Goal: Task Accomplishment & Management: Manage account settings

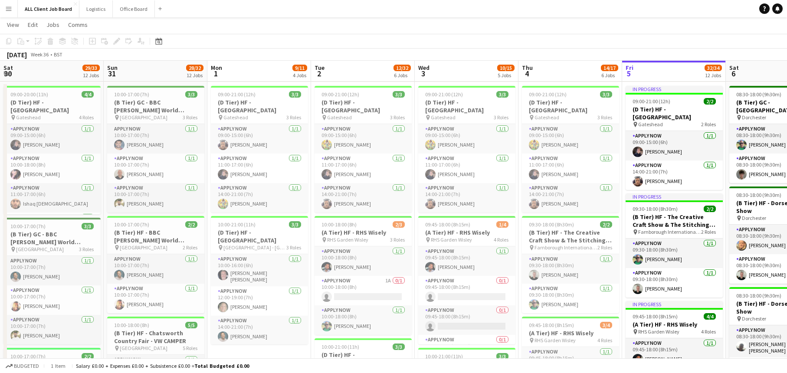
scroll to position [0, 339]
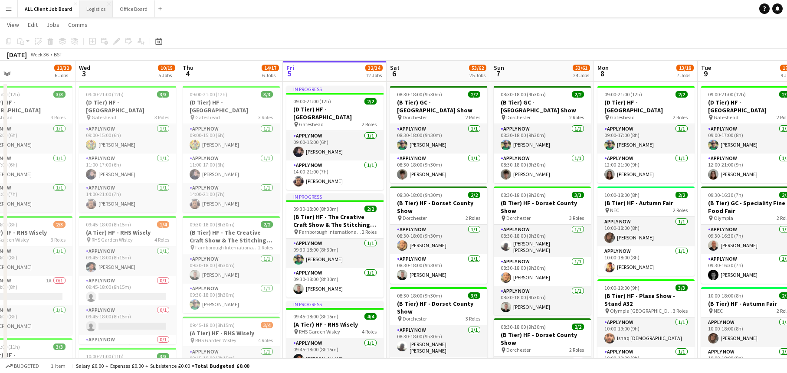
click at [99, 9] on button "Logistics Close" at bounding box center [95, 8] width 33 height 17
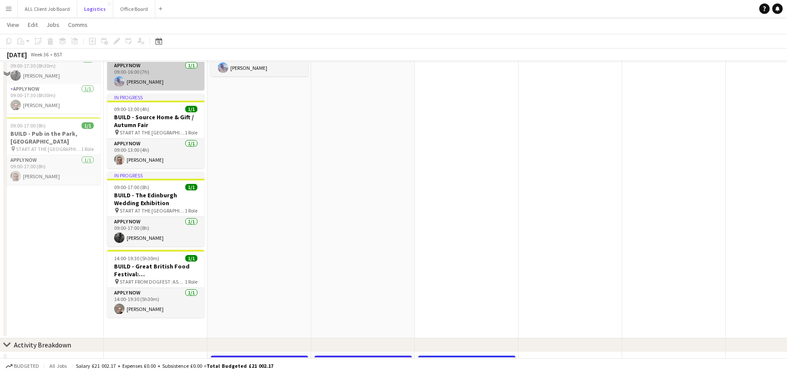
scroll to position [196, 0]
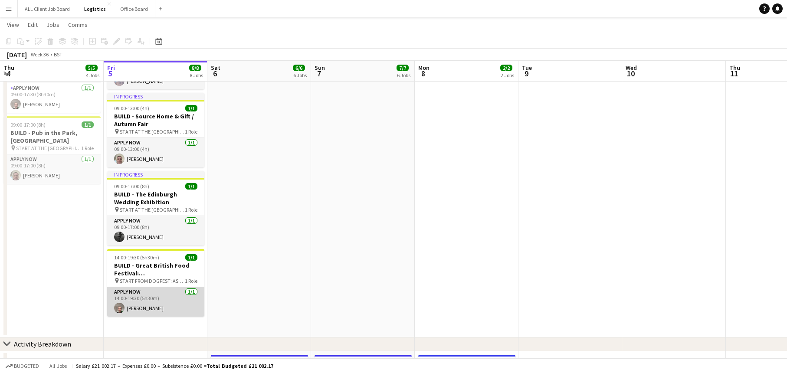
click at [121, 303] on app-user-avatar at bounding box center [119, 308] width 10 height 10
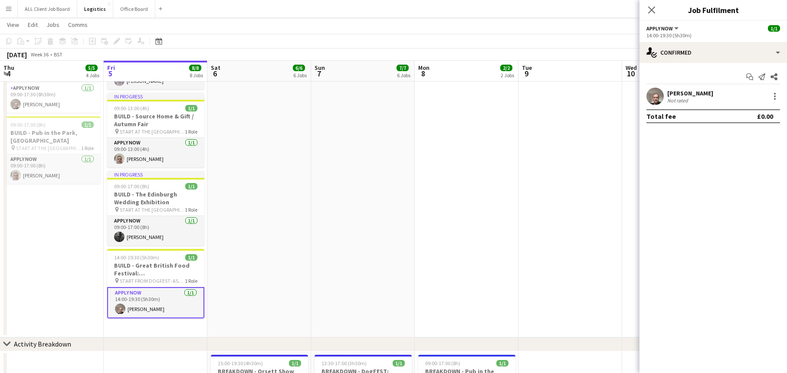
click at [652, 102] on app-user-avatar at bounding box center [655, 96] width 17 height 17
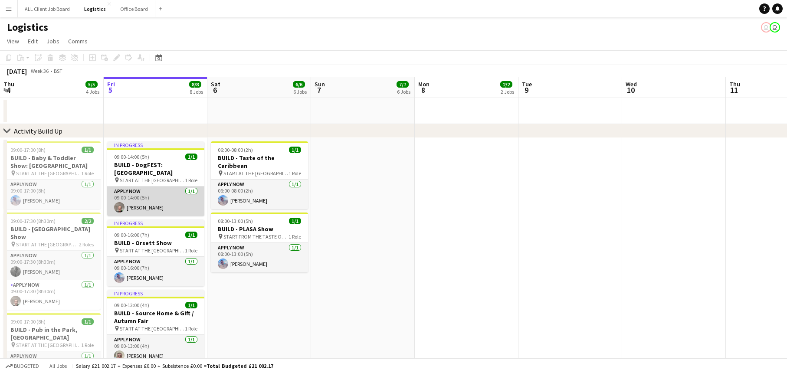
click at [118, 203] on app-user-avatar at bounding box center [119, 207] width 10 height 10
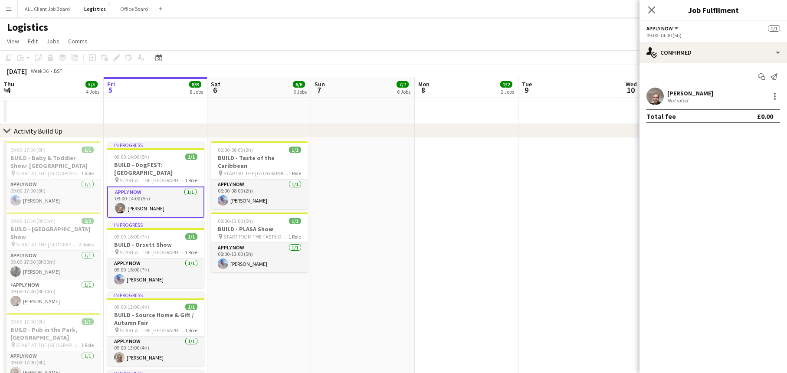
click at [664, 97] on div "[PERSON_NAME] Not rated" at bounding box center [714, 96] width 148 height 17
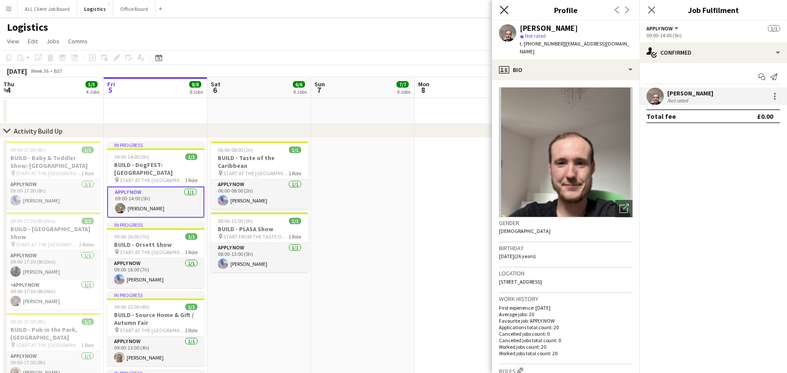
click at [505, 10] on icon at bounding box center [504, 10] width 8 height 8
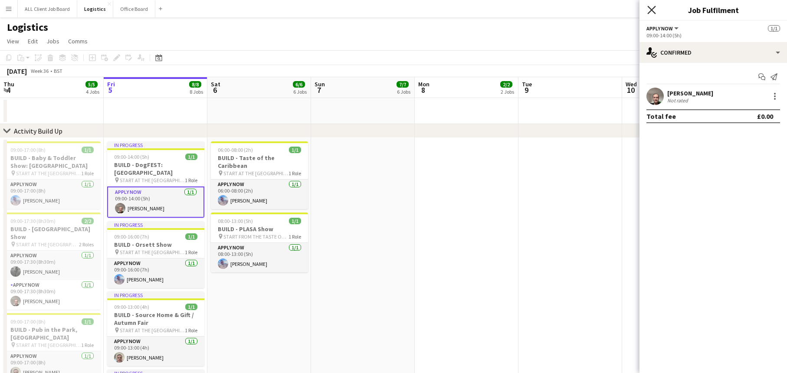
click at [651, 12] on icon "Close pop-in" at bounding box center [652, 10] width 8 height 8
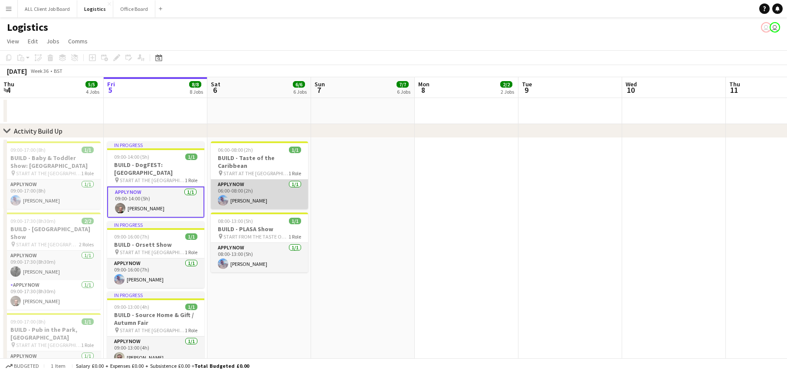
click at [225, 195] on app-user-avatar at bounding box center [223, 200] width 10 height 10
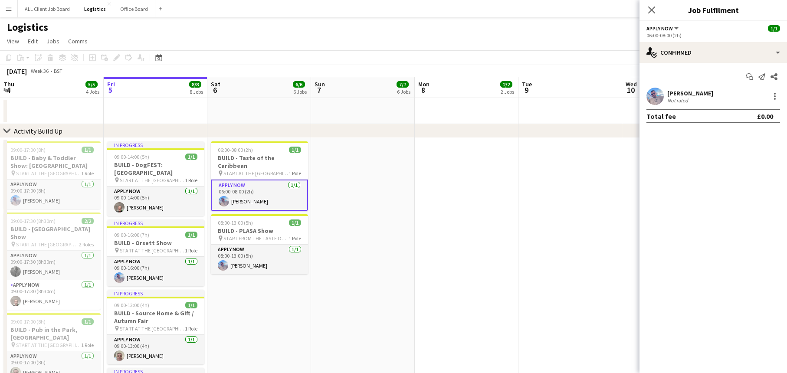
click at [665, 95] on div "[PERSON_NAME] Not rated" at bounding box center [714, 96] width 148 height 17
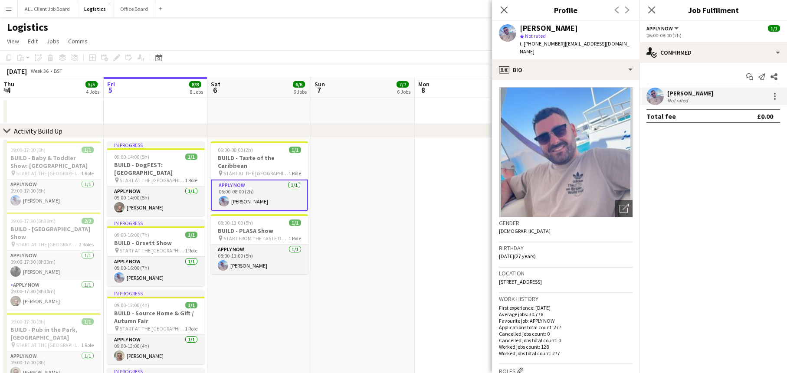
drag, startPoint x: 576, startPoint y: 282, endPoint x: 499, endPoint y: 286, distance: 77.4
click at [499, 286] on div "Location 27 Pendred Road, Rugby, CV22 7BS" at bounding box center [566, 280] width 134 height 25
drag, startPoint x: 575, startPoint y: 280, endPoint x: 498, endPoint y: 283, distance: 76.8
click at [498, 283] on app-crew-profile-bio "Open photos pop-in Gender Male Birthday 15-12-1997 (27 years) Location 27 Pendr…" at bounding box center [566, 226] width 148 height 293
copy span "27 Pendred Road, Rugby, CV22 7BS"
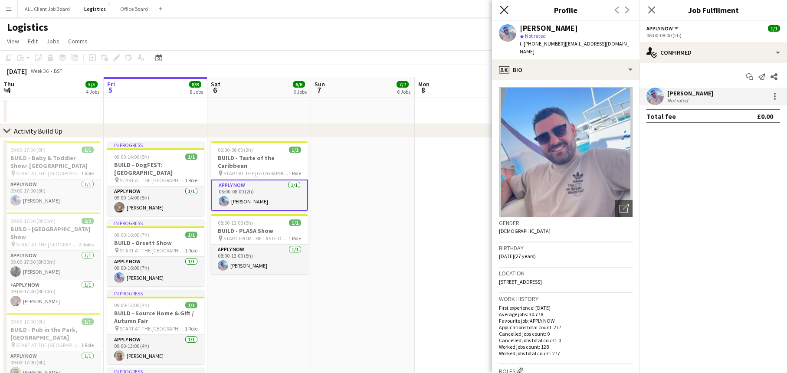
click at [504, 11] on icon "Close pop-in" at bounding box center [504, 10] width 8 height 8
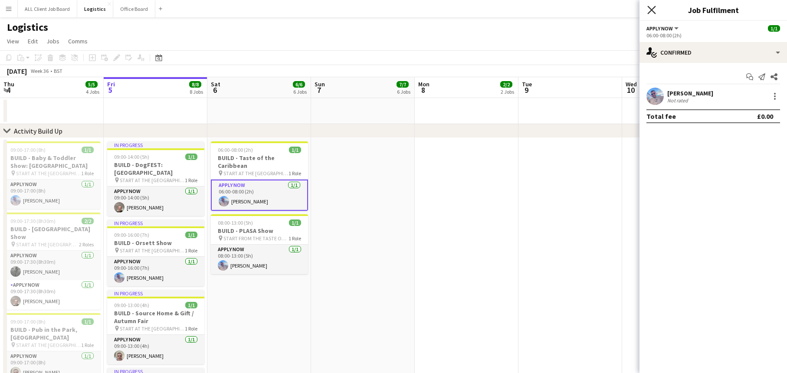
click at [650, 7] on icon "Close pop-in" at bounding box center [652, 10] width 8 height 8
